Goal: Transaction & Acquisition: Purchase product/service

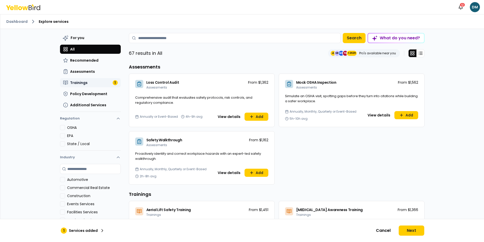
click at [91, 79] on button "Trainings 1" at bounding box center [90, 82] width 61 height 9
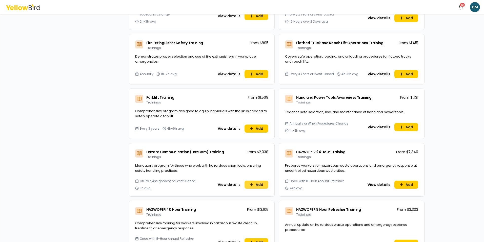
scroll to position [582, 0]
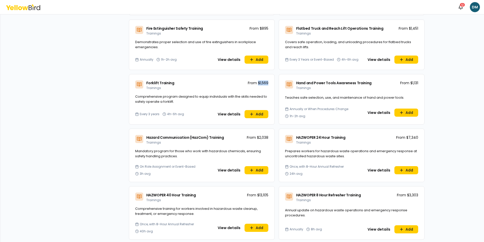
drag, startPoint x: 257, startPoint y: 83, endPoint x: 266, endPoint y: 83, distance: 9.4
click at [266, 83] on p "From $1,569" at bounding box center [258, 82] width 21 height 5
drag, startPoint x: 266, startPoint y: 83, endPoint x: 267, endPoint y: 86, distance: 2.9
click at [267, 86] on div "Forklift Training Trainings From $1,569" at bounding box center [201, 84] width 145 height 20
click at [266, 83] on p "From $1,569" at bounding box center [258, 82] width 21 height 5
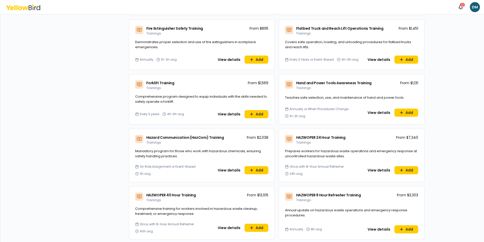
click at [228, 82] on div "Forklift Training Trainings From $1,569" at bounding box center [201, 84] width 145 height 20
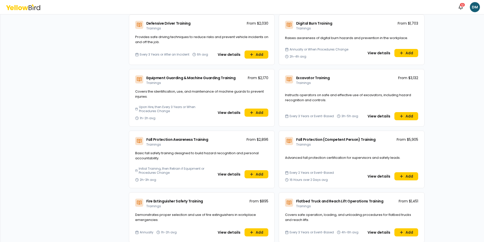
scroll to position [506, 0]
